Goal: Information Seeking & Learning: Learn about a topic

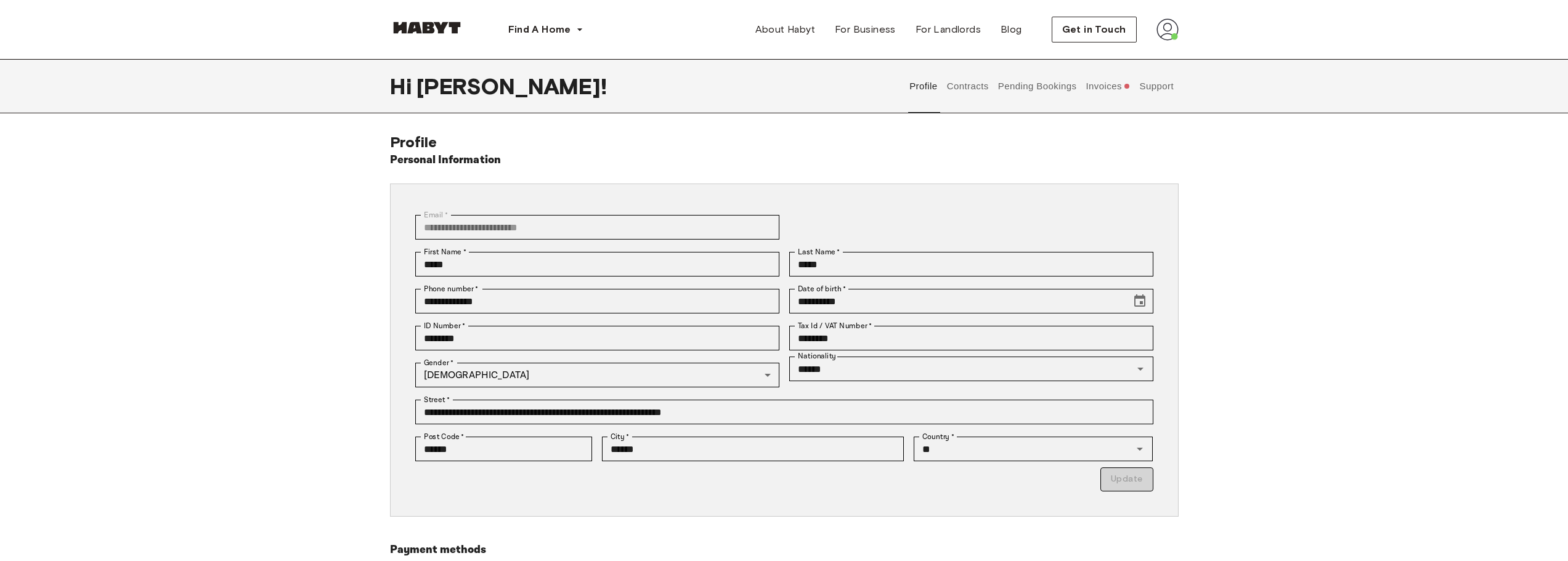
click at [975, 93] on button "Contracts" at bounding box center [967, 85] width 45 height 54
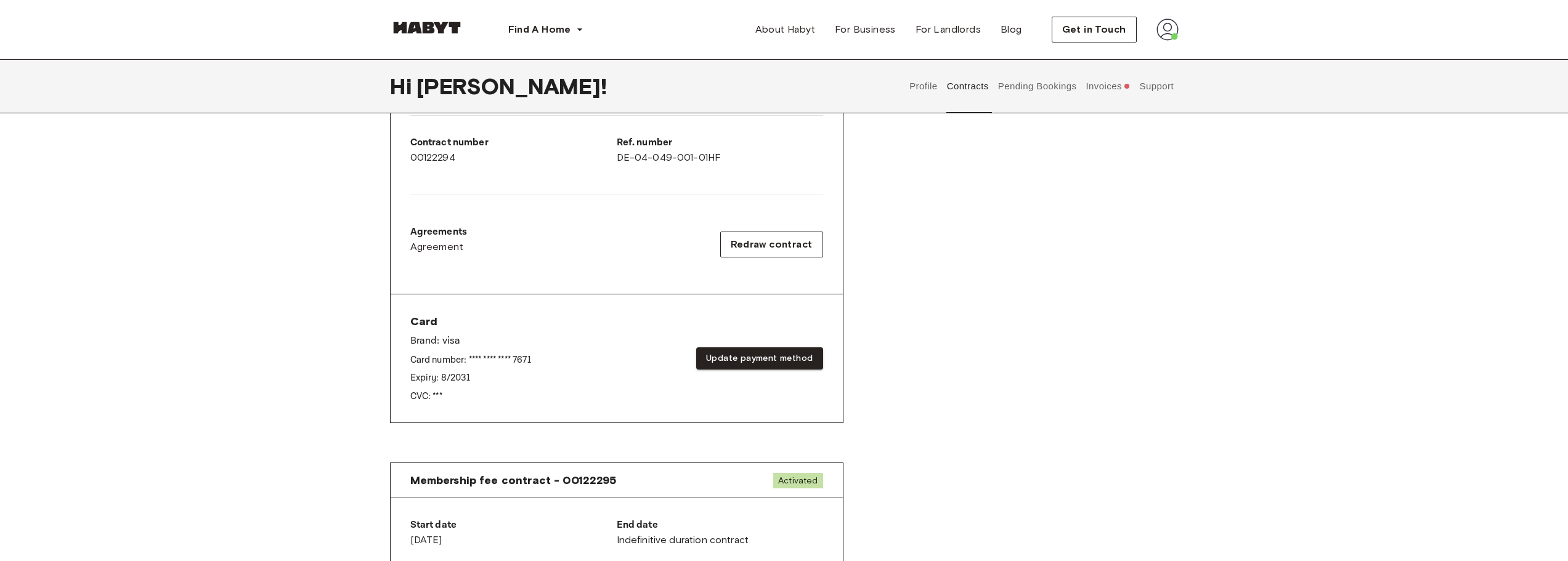
scroll to position [185, 0]
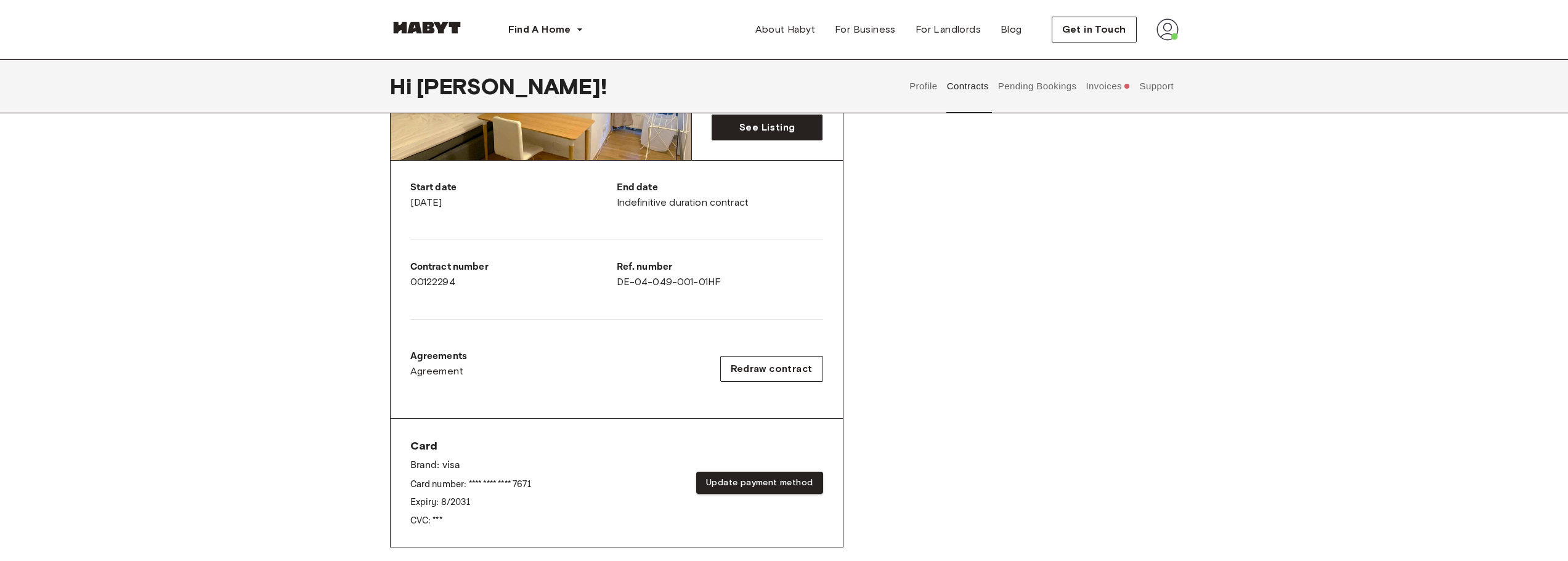
click at [1057, 88] on button "Pending Bookings" at bounding box center [1038, 85] width 82 height 54
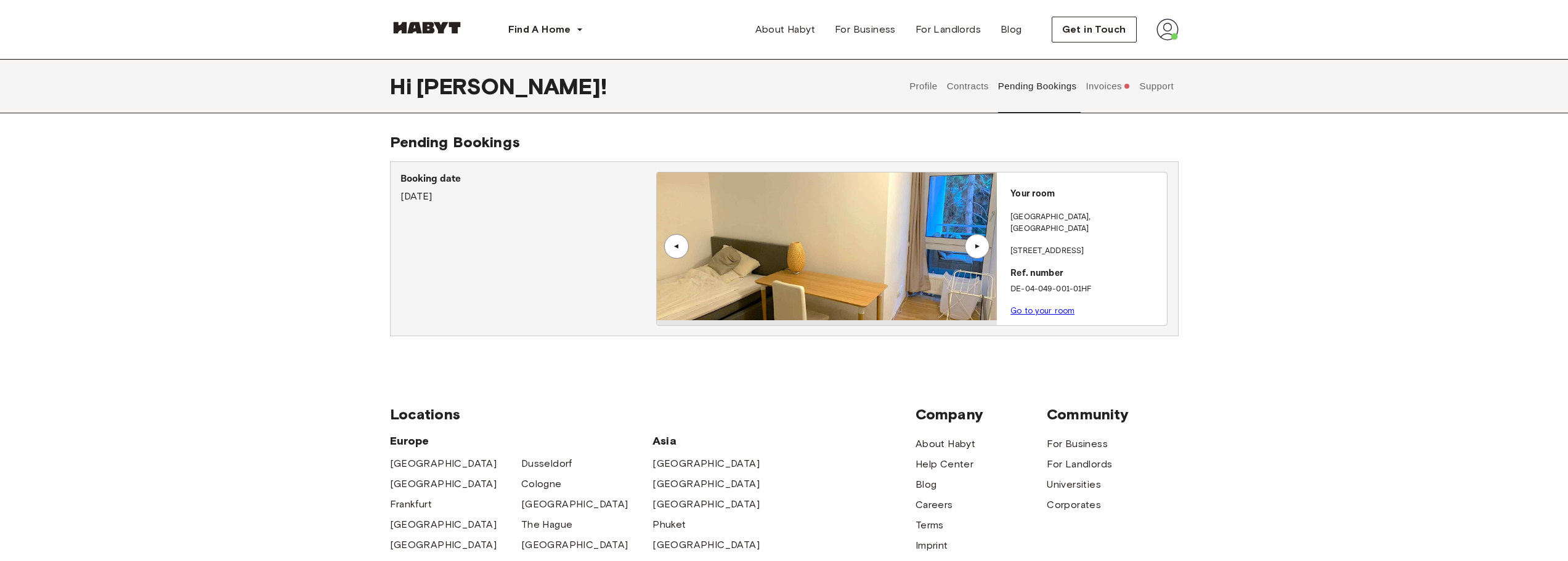
click at [1104, 93] on button "Invoices" at bounding box center [1108, 85] width 48 height 54
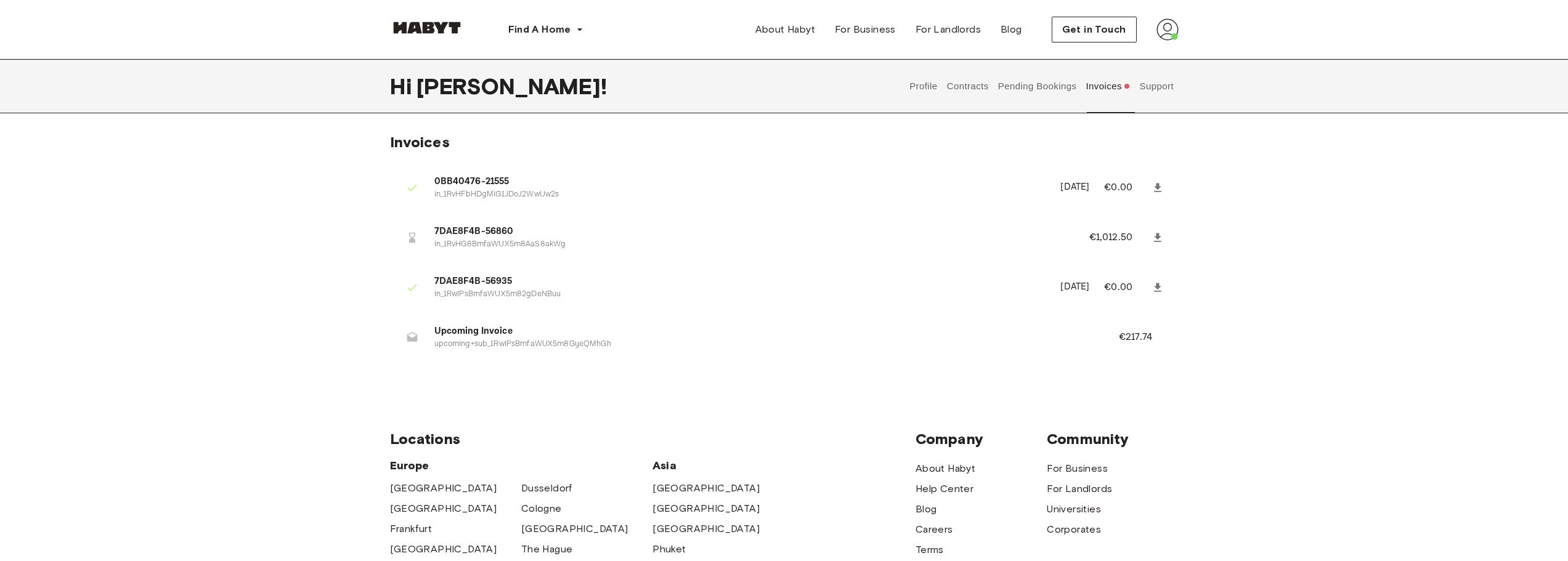
click at [1157, 185] on icon at bounding box center [1158, 187] width 7 height 9
click at [467, 181] on span "0BB40476-21555" at bounding box center [740, 182] width 612 height 15
click at [1154, 82] on button "Support" at bounding box center [1157, 85] width 38 height 54
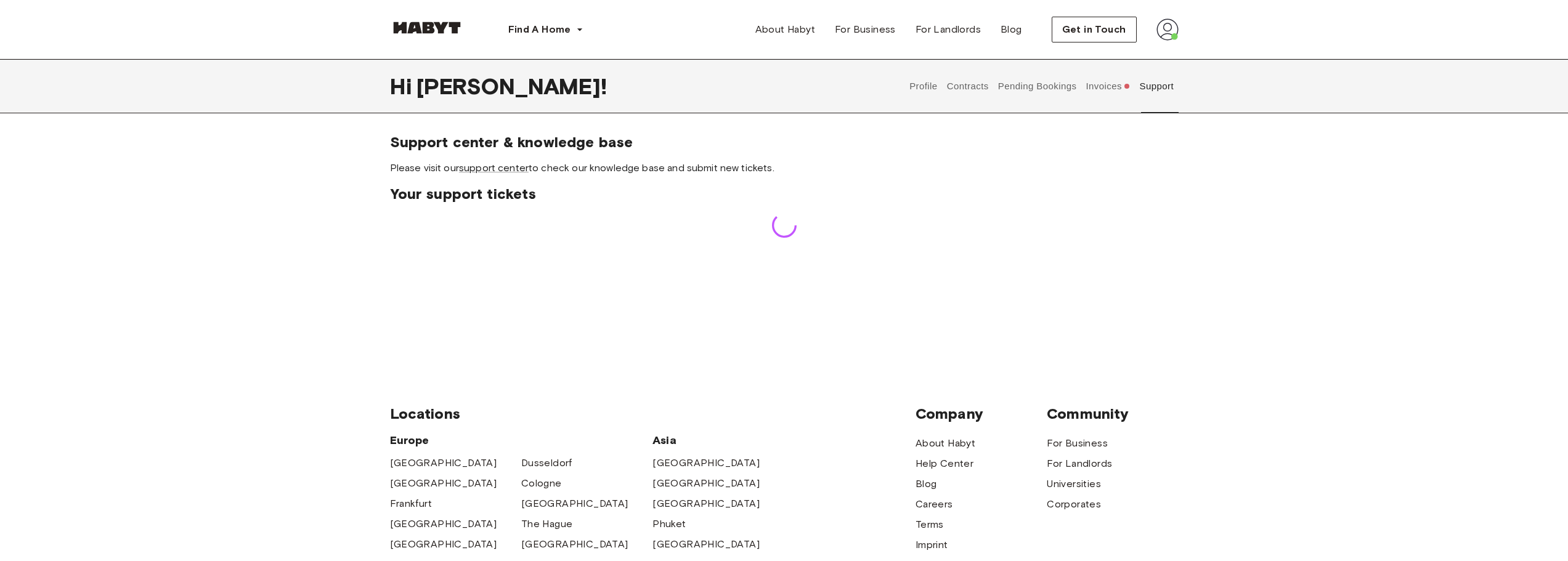
click at [1164, 30] on img at bounding box center [1168, 30] width 23 height 23
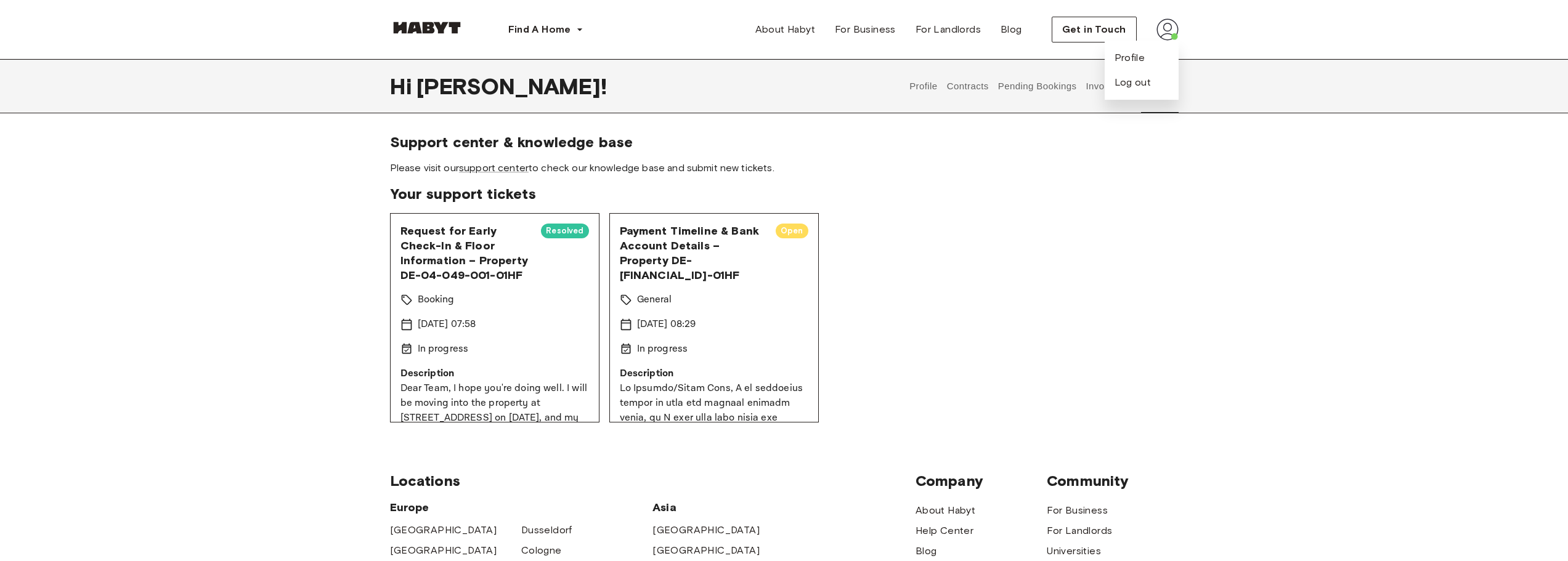
click at [1220, 132] on div "Hi [PERSON_NAME] ! Profile Contracts Pending Bookings Invoices Support Support …" at bounding box center [784, 240] width 1568 height 364
click at [1047, 237] on div "Request for Early Check-In & Floor Information – Property DE-04-049-001-01HF Re…" at bounding box center [784, 318] width 788 height 210
click at [496, 170] on link "support center" at bounding box center [493, 168] width 69 height 12
